Goal: Information Seeking & Learning: Learn about a topic

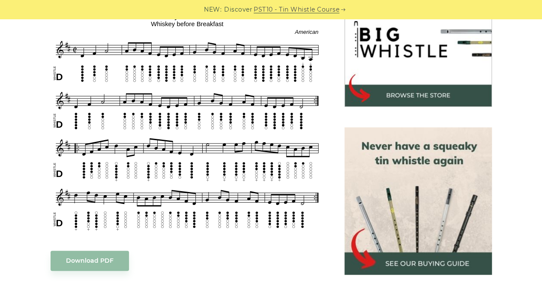
scroll to position [294, 0]
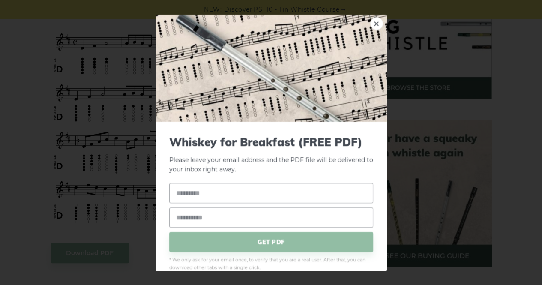
click at [370, 21] on link "×" at bounding box center [376, 23] width 13 height 13
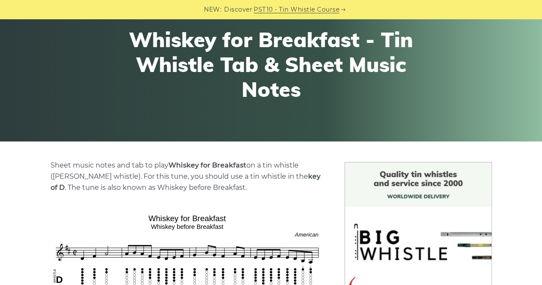
scroll to position [0, 0]
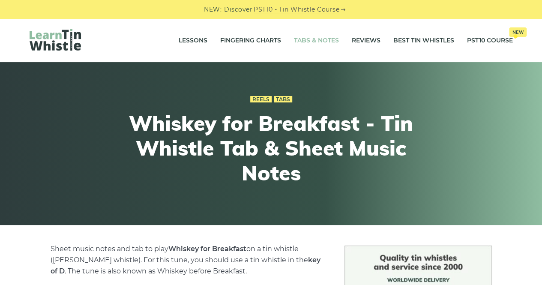
click at [321, 39] on link "Tabs & Notes" at bounding box center [316, 40] width 45 height 21
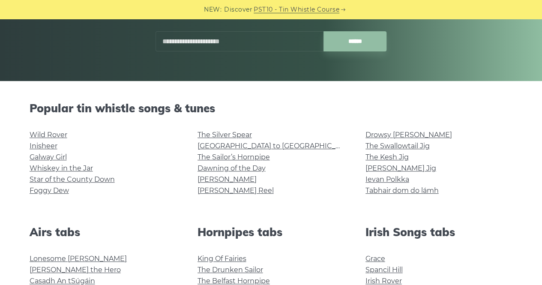
scroll to position [143, 0]
